Goal: Find specific fact: Find contact information

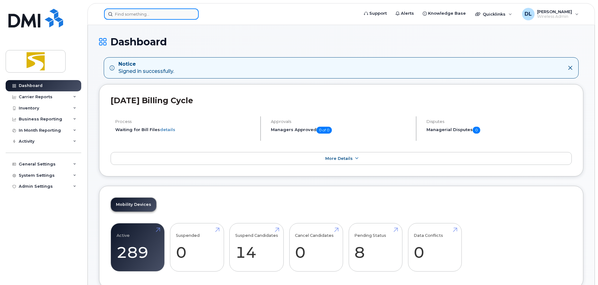
click at [147, 18] on input at bounding box center [151, 13] width 95 height 11
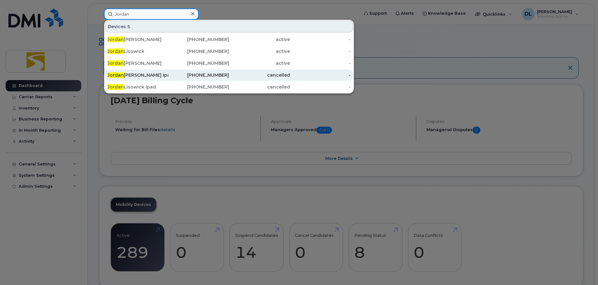
type input "Jordan"
click at [174, 76] on div "204-230-5749" at bounding box center [198, 75] width 61 height 6
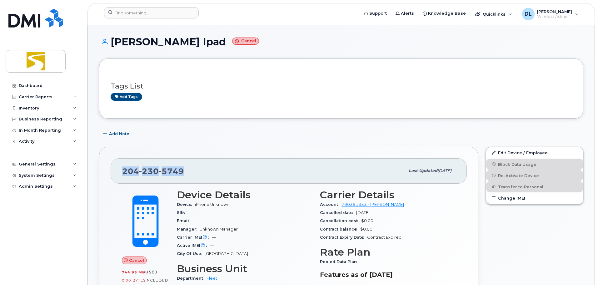
drag, startPoint x: 188, startPoint y: 176, endPoint x: 100, endPoint y: 177, distance: 88.1
click at [100, 177] on div "[PHONE_NUMBER] Last updated [DATE] Cancel 744.93 MB  used 0.00 Bytes  included …" at bounding box center [288, 245] width 379 height 197
